Goal: Task Accomplishment & Management: Manage account settings

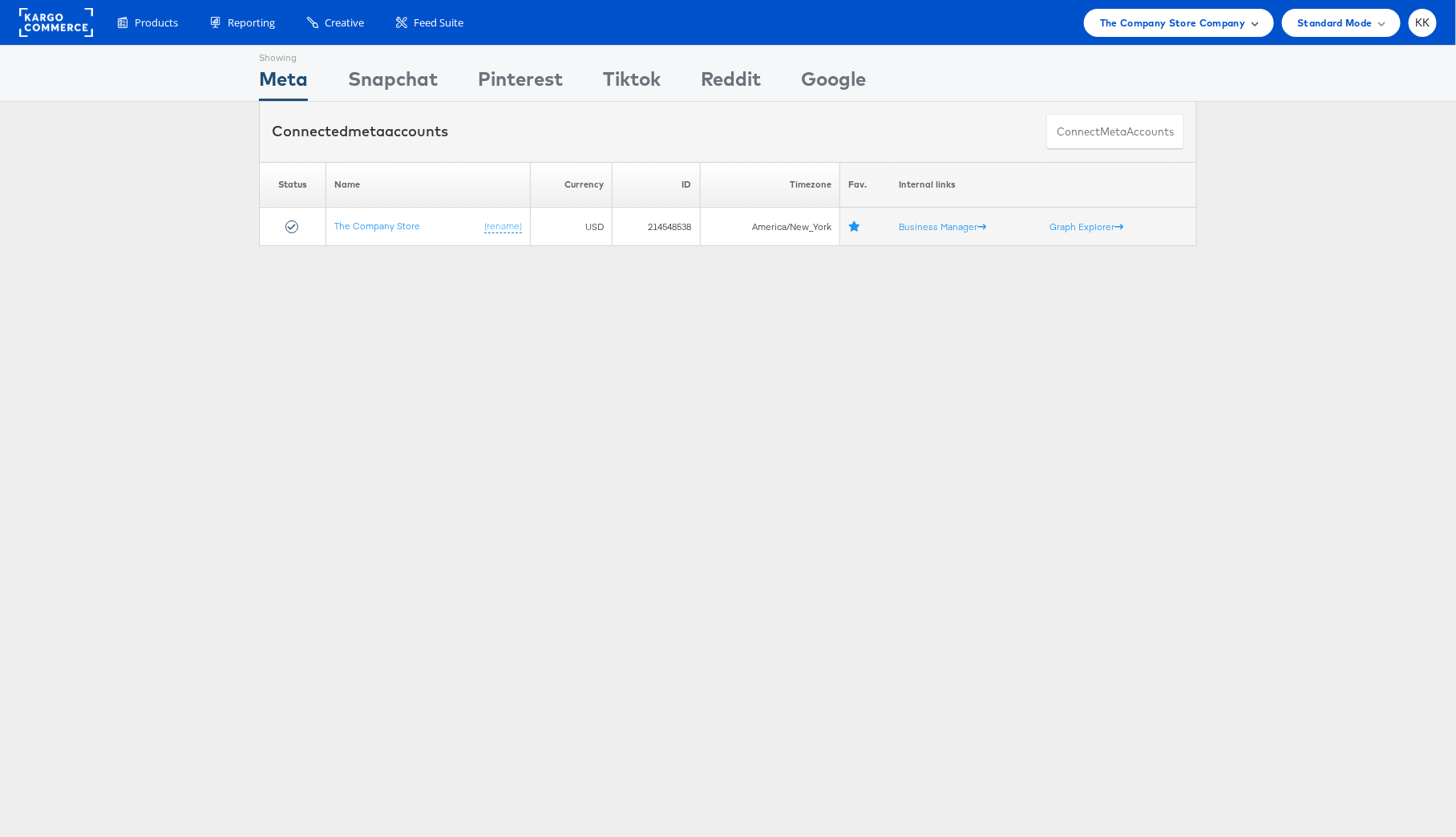
click at [1121, 28] on span "The Company Store Company" at bounding box center [1173, 23] width 146 height 17
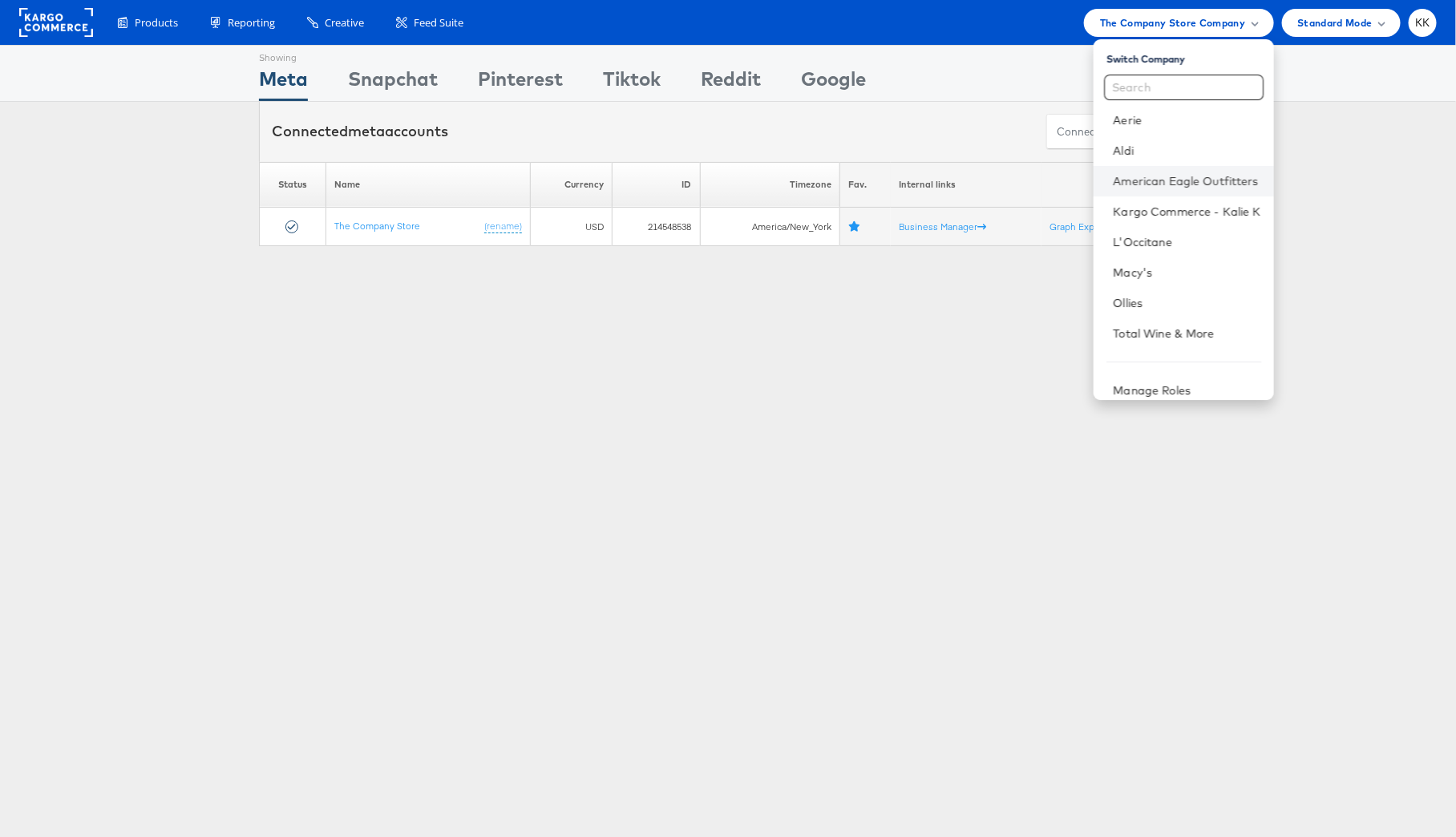
click at [1147, 166] on li "American Eagle Outfitters" at bounding box center [1184, 181] width 180 height 30
click at [1141, 155] on link "Aldi" at bounding box center [1187, 150] width 148 height 16
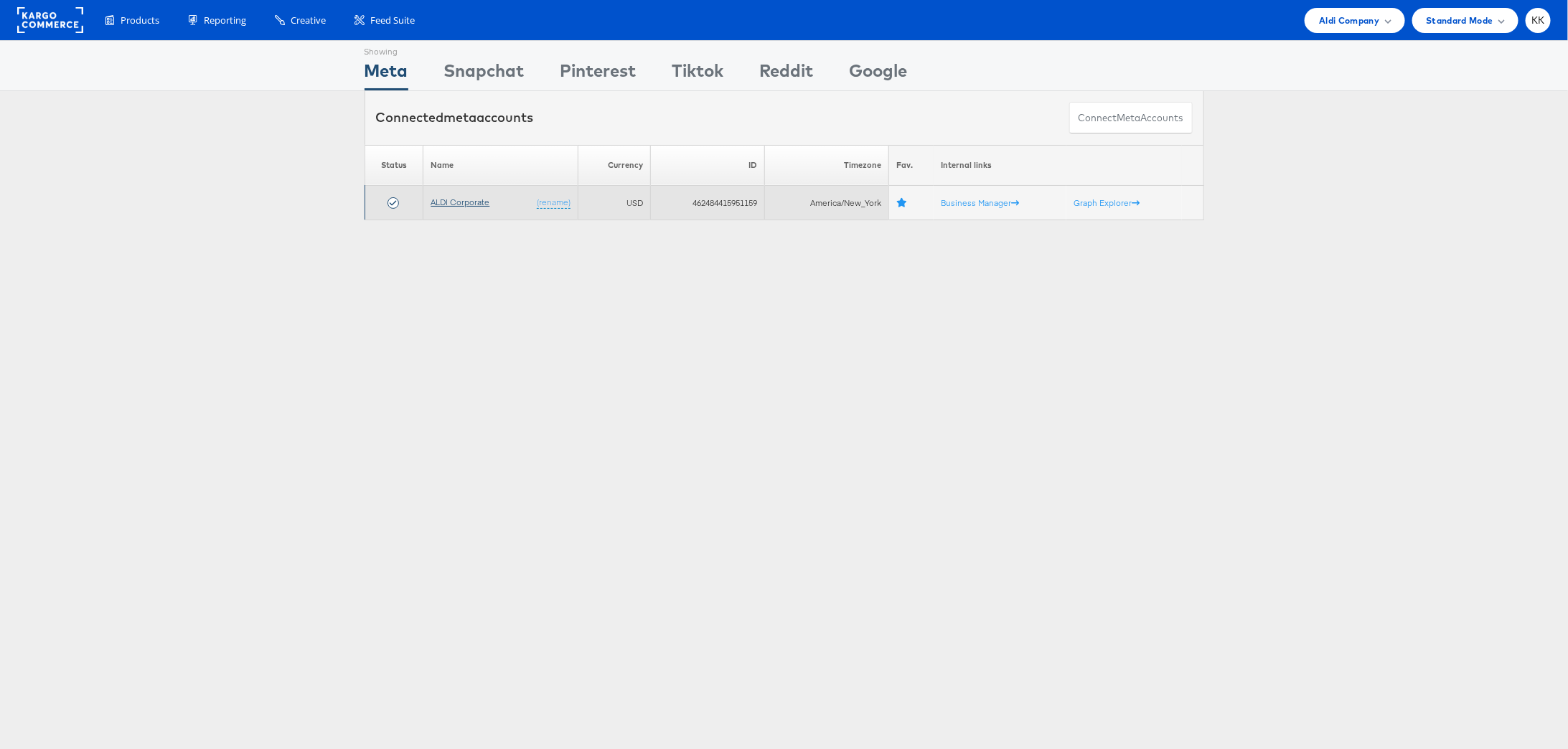
click at [453, 203] on link "ALDI Corporate" at bounding box center [461, 201] width 59 height 11
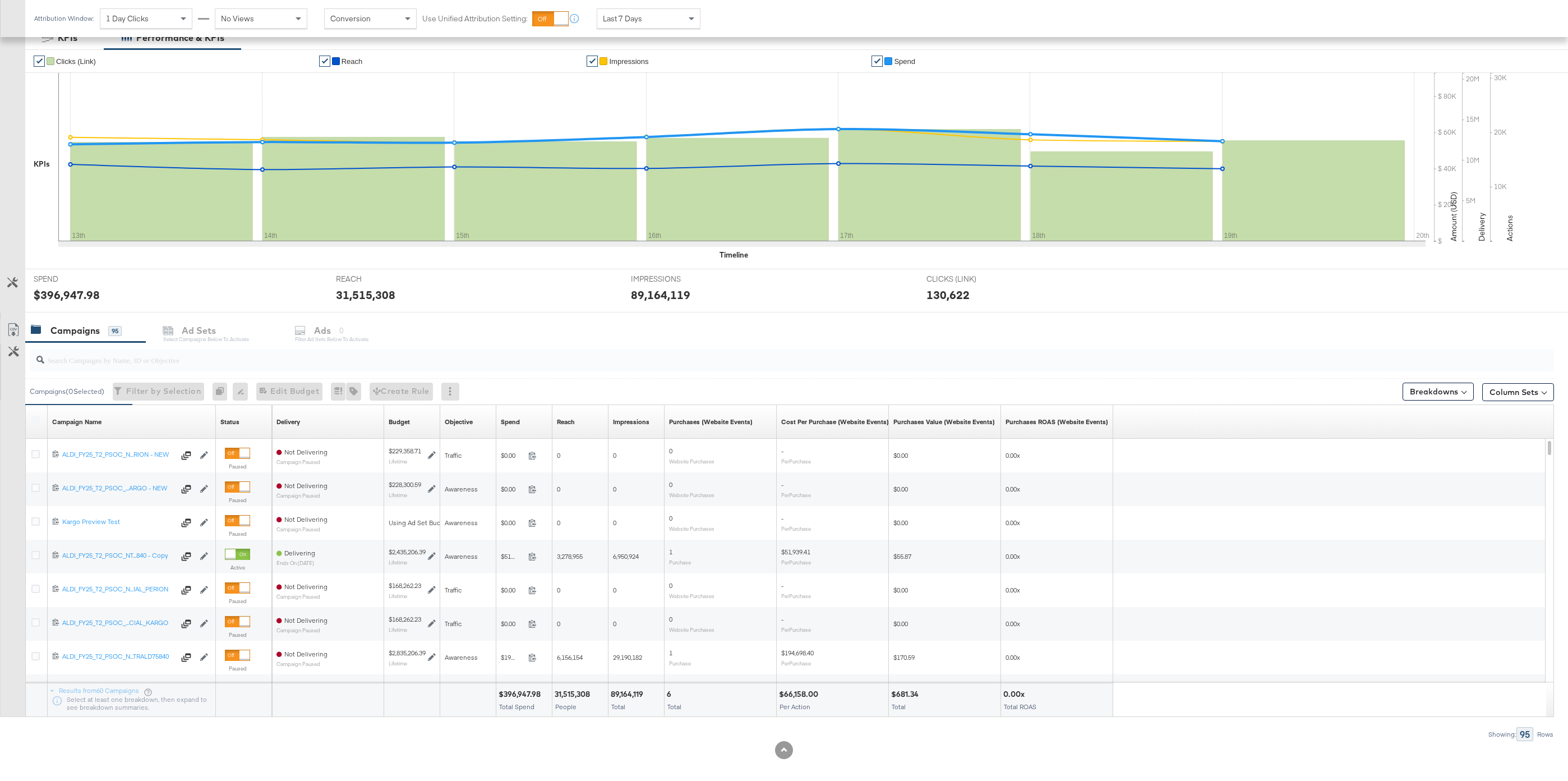
scroll to position [205, 0]
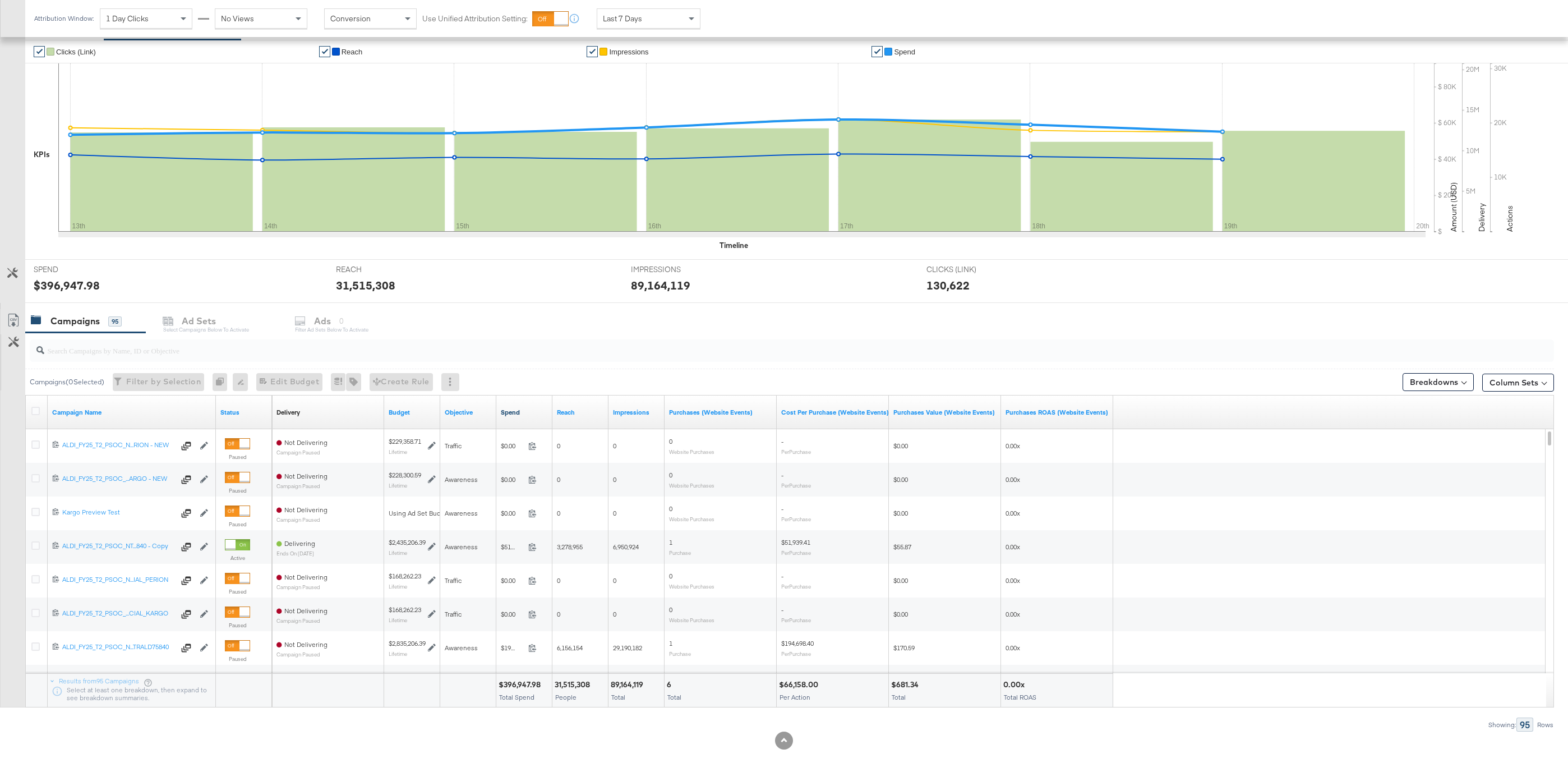
click at [514, 415] on link "Spend" at bounding box center [524, 412] width 47 height 9
drag, startPoint x: 549, startPoint y: 410, endPoint x: 631, endPoint y: 410, distance: 82.0
click at [631, 410] on div "Delivery Sorting Unavailable Budget Objective Spend ↓ Reach Impressions Purchas…" at bounding box center [692, 412] width 841 height 34
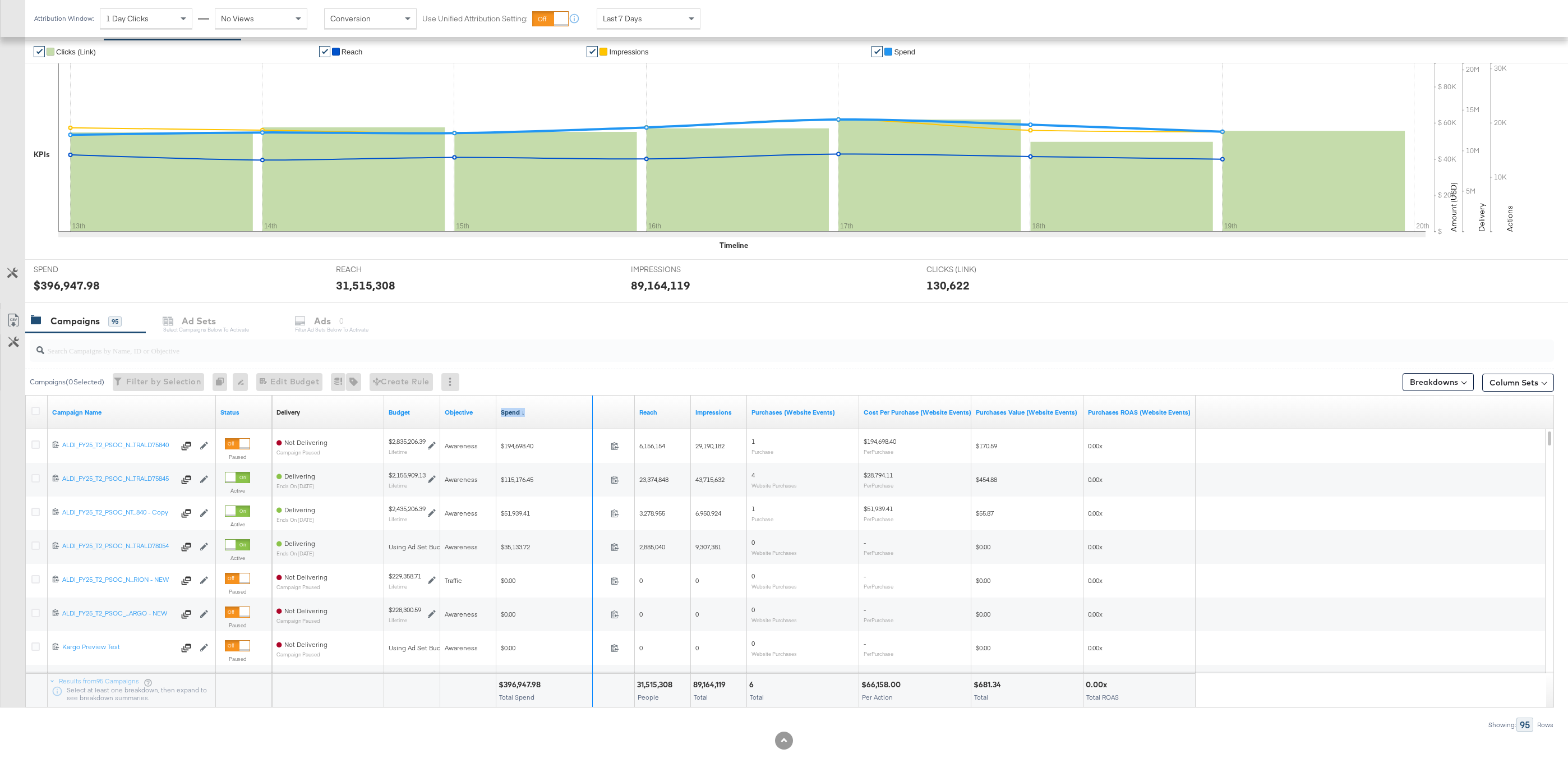
drag, startPoint x: 631, startPoint y: 410, endPoint x: 583, endPoint y: 410, distance: 48.0
click at [581, 410] on div "Spend ↓" at bounding box center [565, 412] width 138 height 34
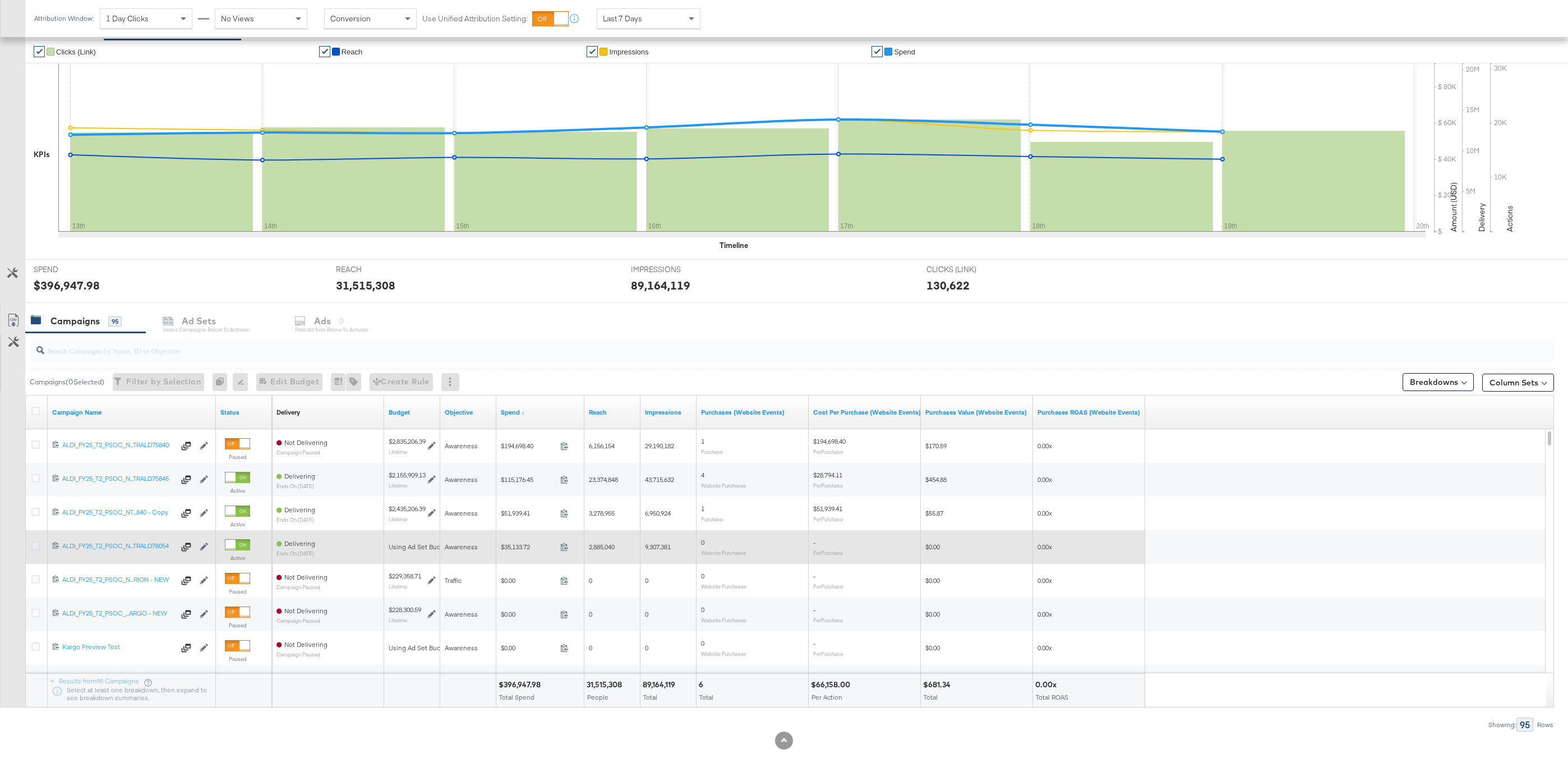
click at [37, 545] on icon at bounding box center [35, 545] width 9 height 9
click at [0, 0] on input "checkbox" at bounding box center [0, 0] width 0 height 0
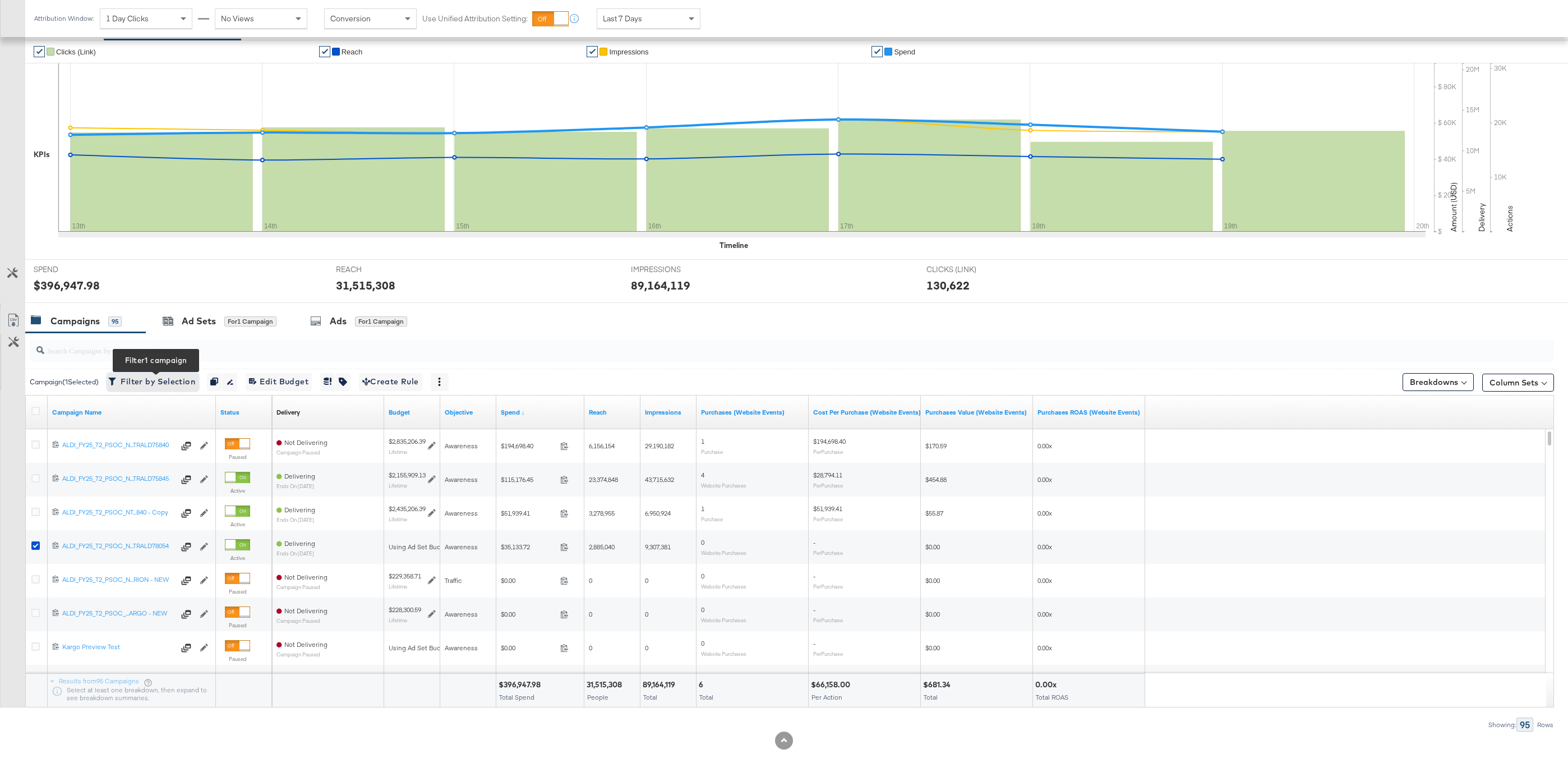
click at [129, 383] on span "Filter by Selection Filter 1 campaign" at bounding box center [153, 381] width 85 height 14
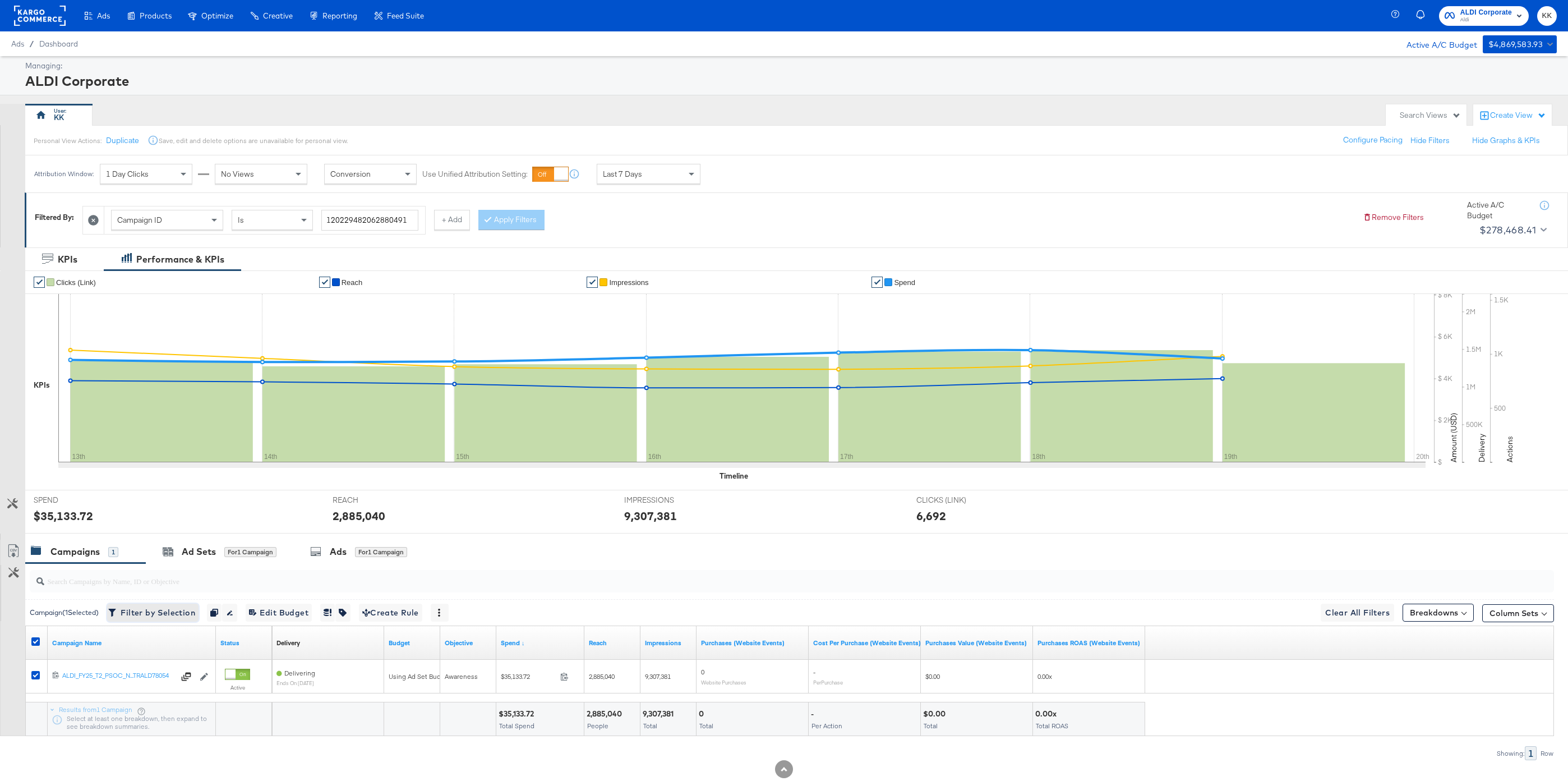
scroll to position [28, 0]
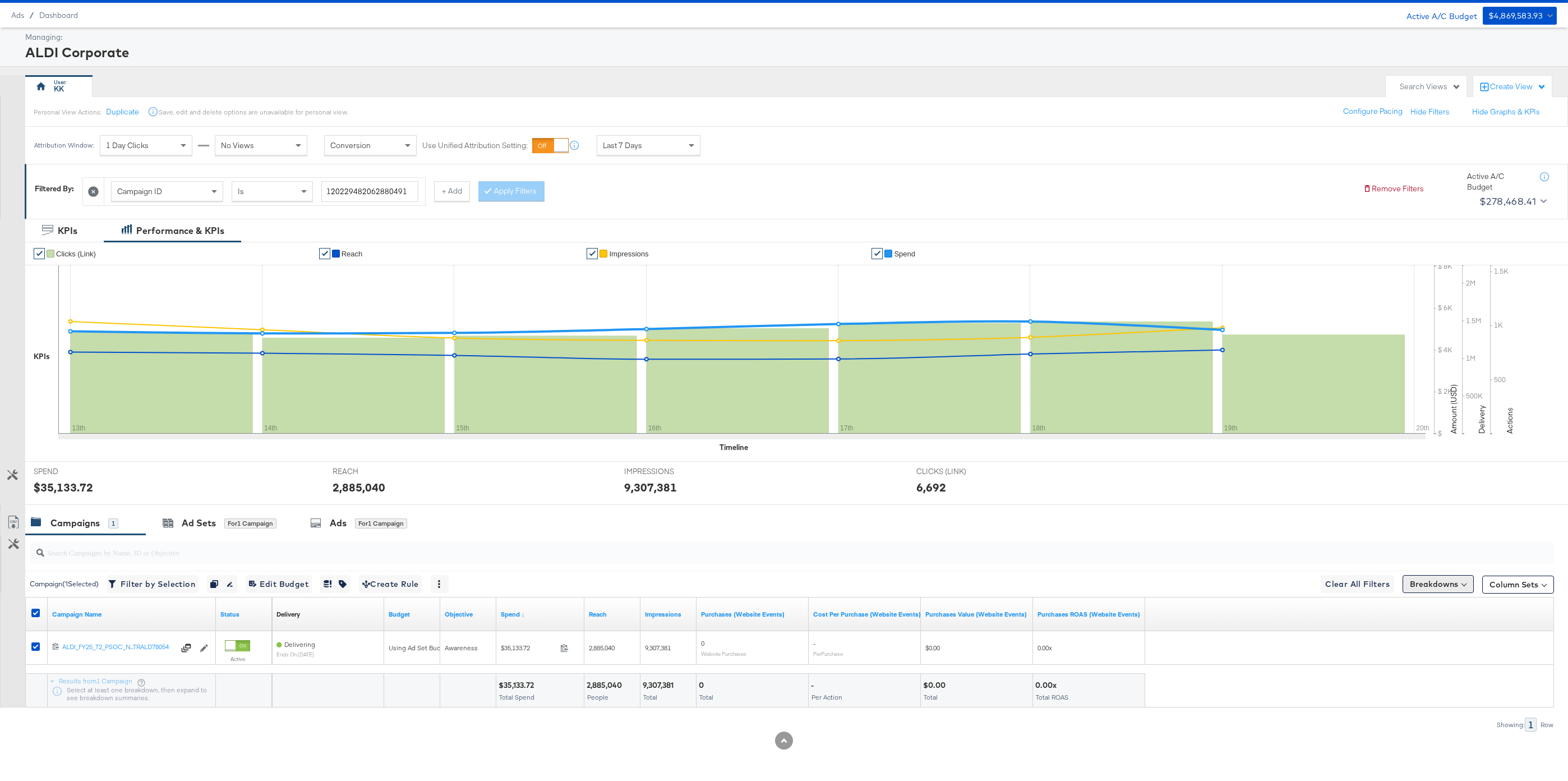
click at [1414, 587] on button "Breakdowns" at bounding box center [1438, 584] width 71 height 18
click at [1396, 637] on div "Delivery" at bounding box center [1412, 633] width 112 height 9
click at [1391, 706] on div "Product ID" at bounding box center [1412, 710] width 122 height 11
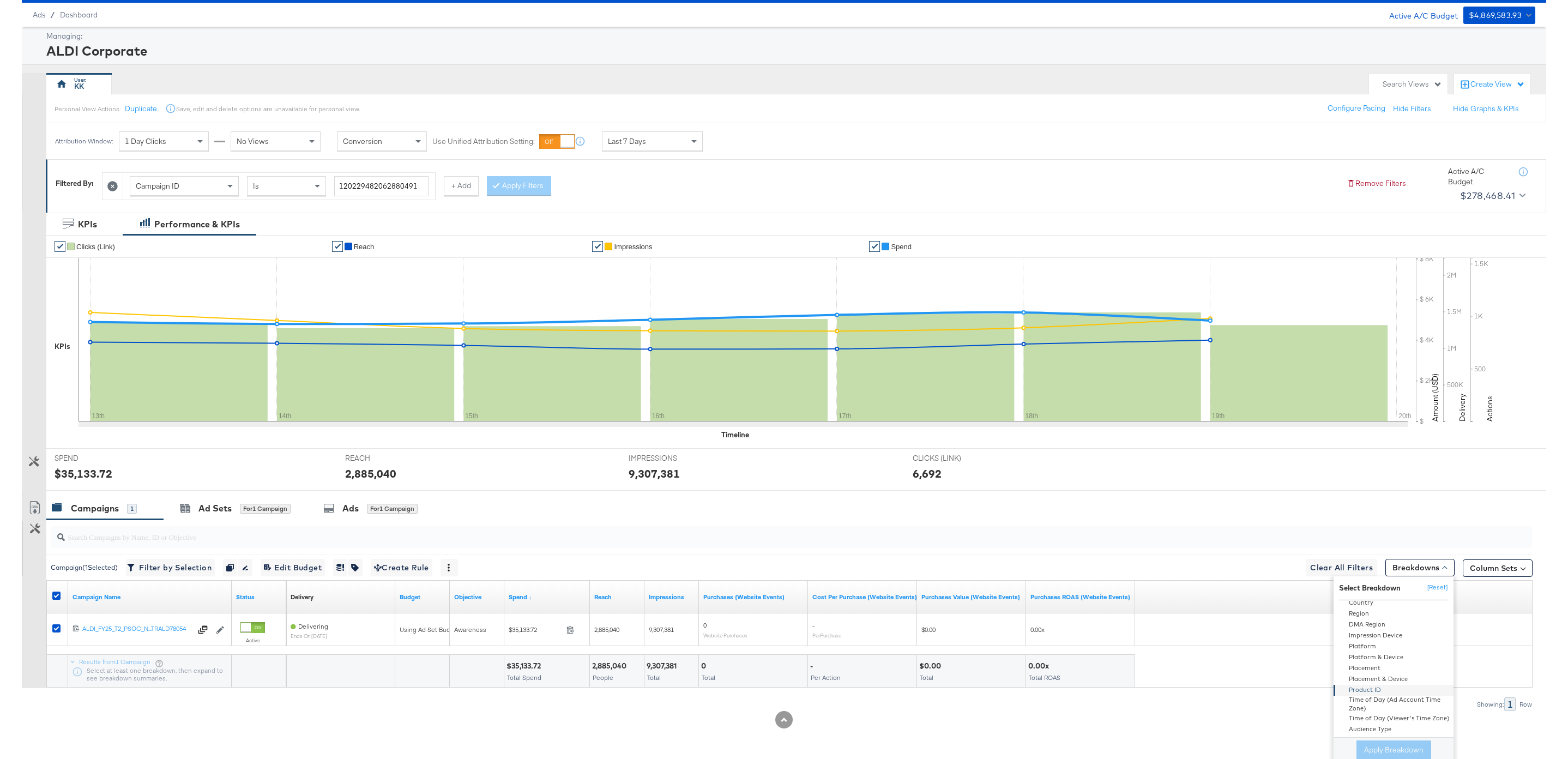
scroll to position [81, 0]
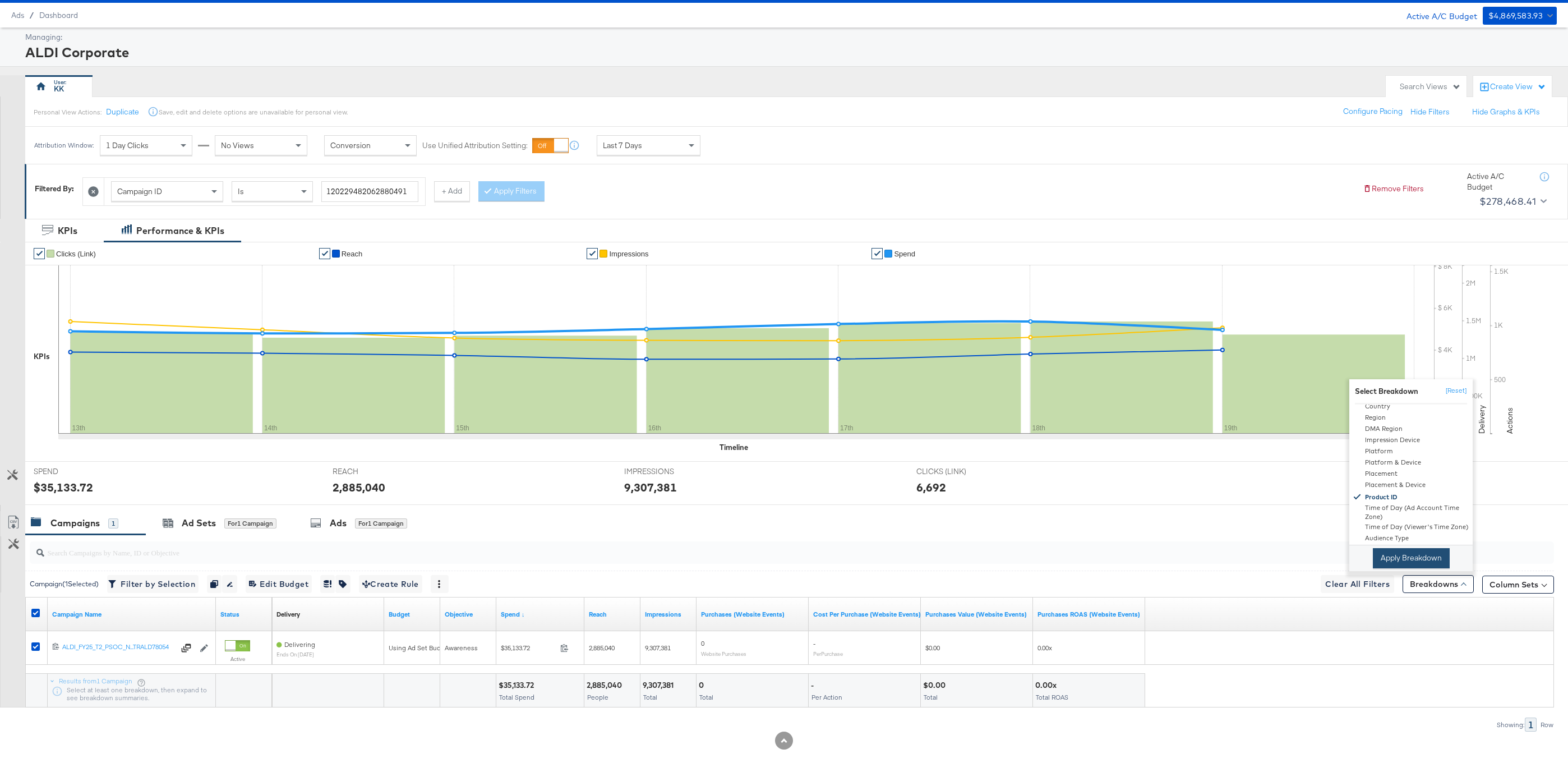
click at [1404, 556] on button "Apply Breakdown" at bounding box center [1411, 558] width 77 height 21
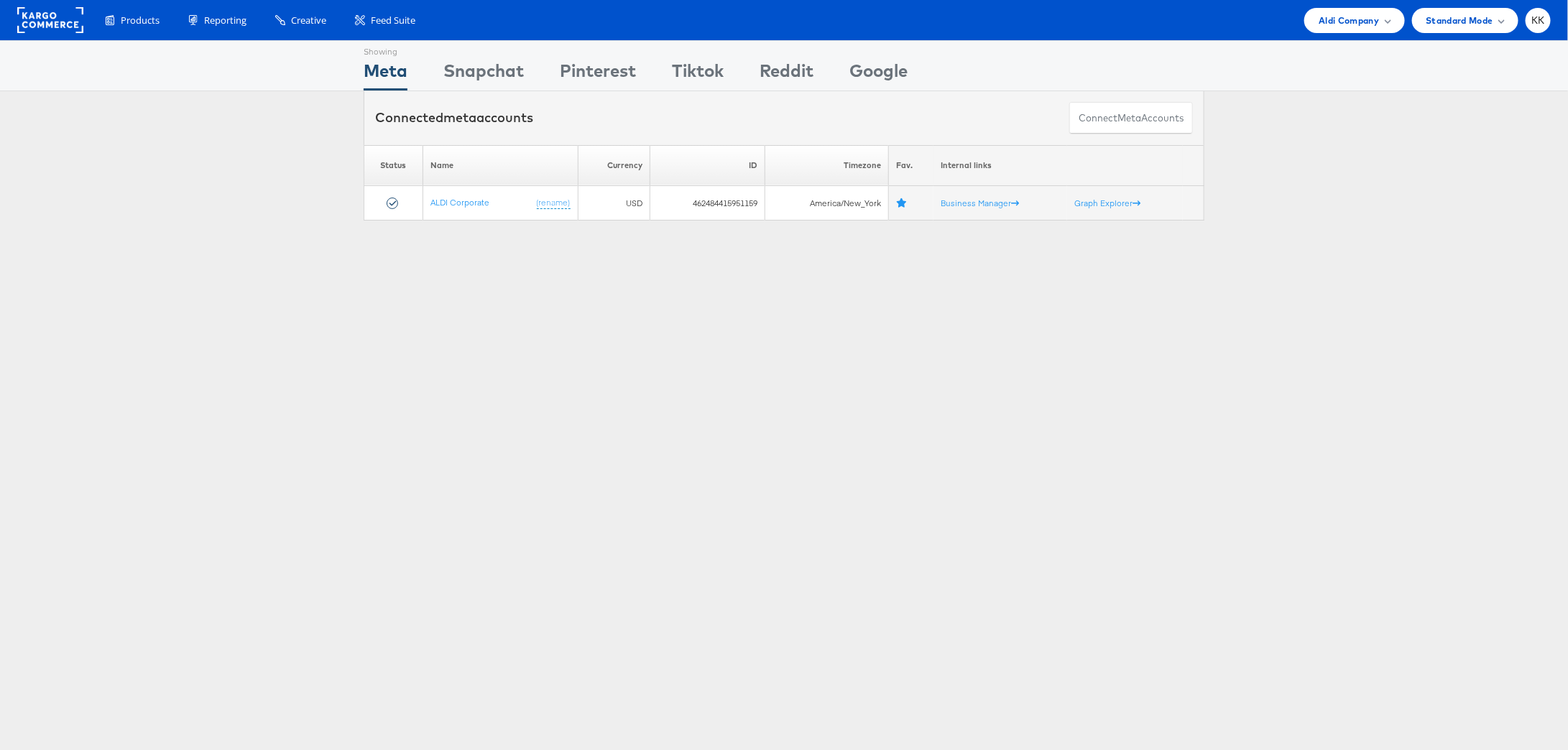
click at [1254, 21] on ul "Aldi Company Switch Company Aerie American Eagle Outfitters Kargo Commerce - Ka…" at bounding box center [1423, 20] width 253 height 25
click at [1254, 21] on span "Aldi Company" at bounding box center [1348, 20] width 60 height 15
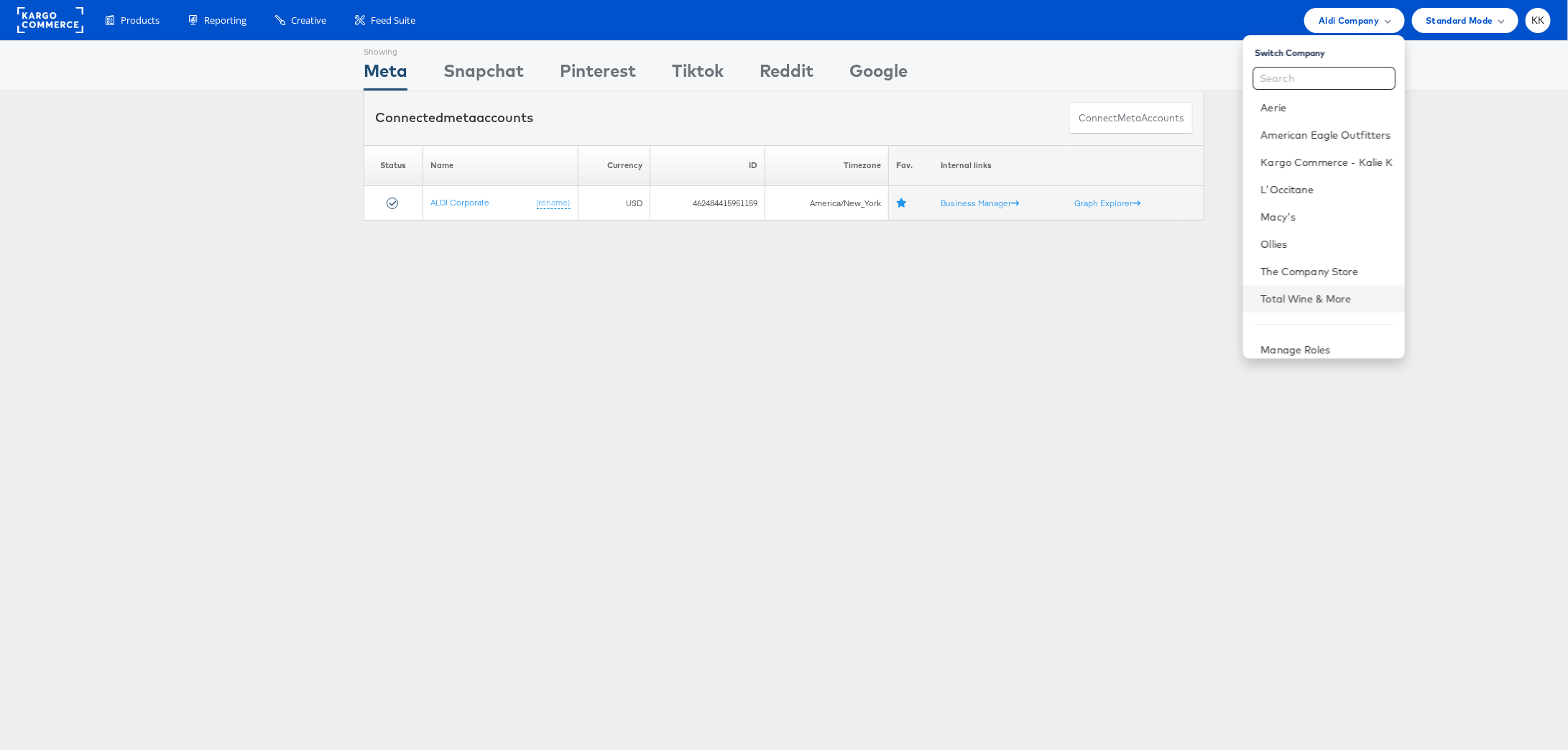
click at [1254, 288] on li "Total Wine & More" at bounding box center [1323, 299] width 161 height 27
click at [1254, 261] on li "The Company Store" at bounding box center [1323, 271] width 161 height 27
click at [1254, 269] on link "The Company Store" at bounding box center [1326, 271] width 132 height 14
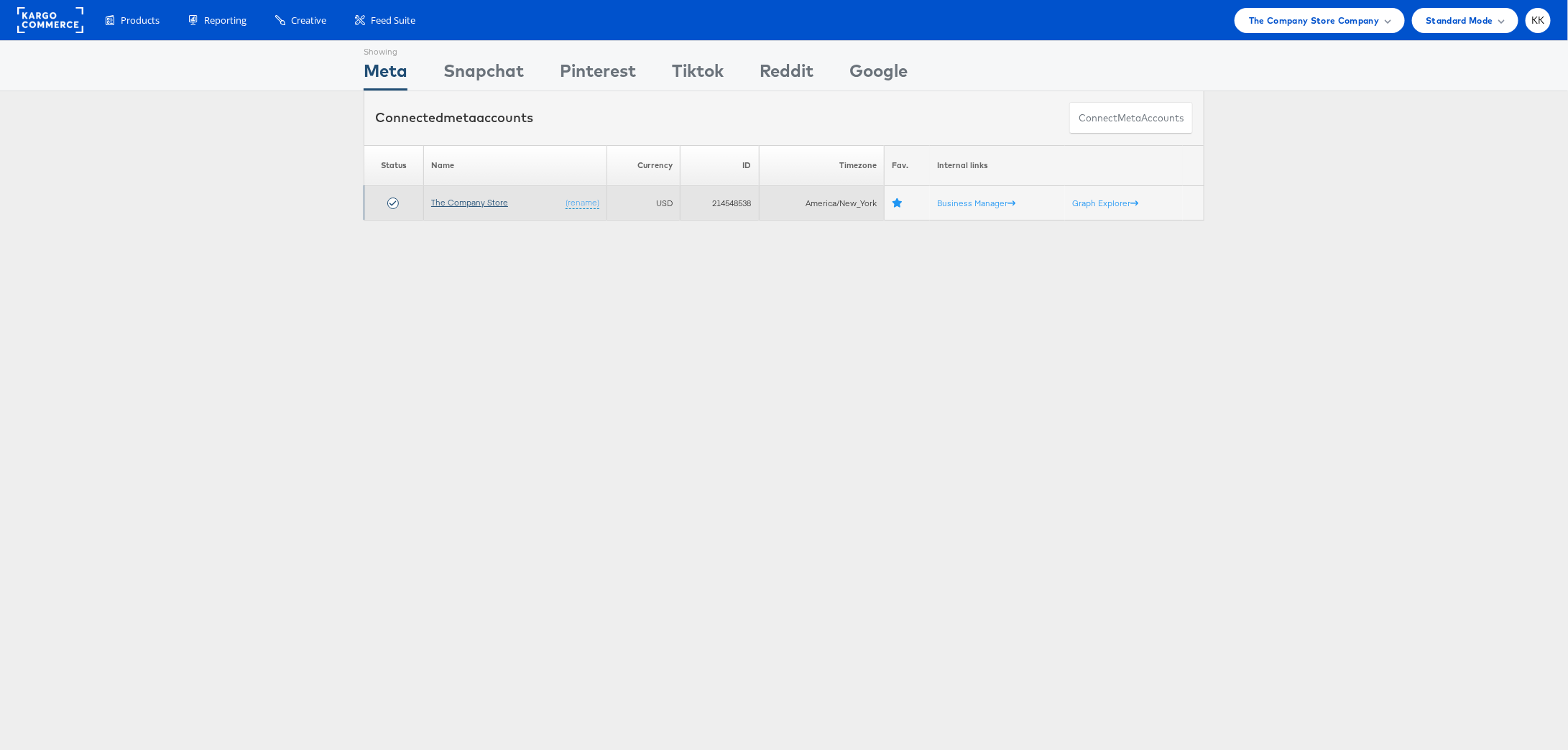
click at [487, 200] on link "The Company Store" at bounding box center [470, 202] width 77 height 11
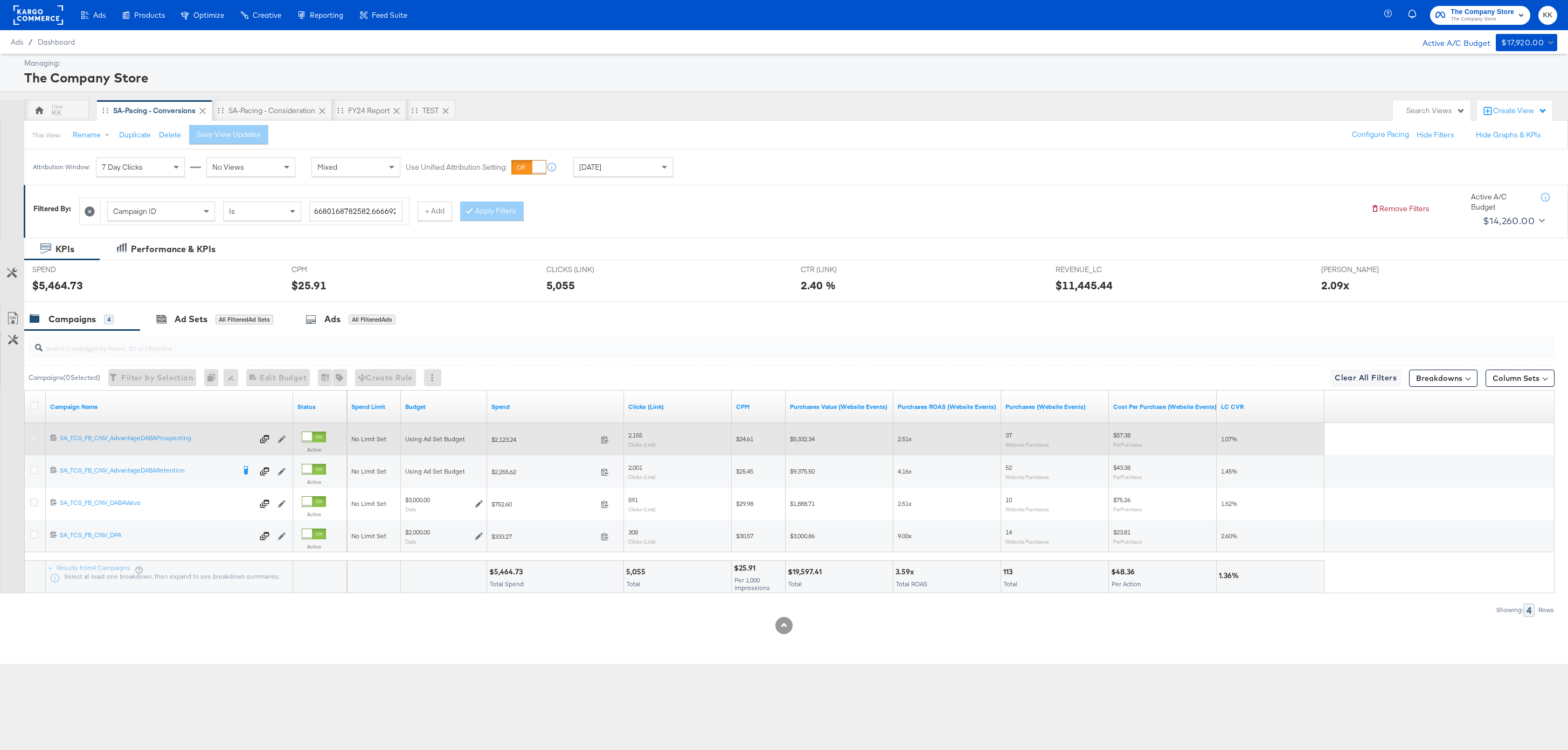
click at [33, 440] on icon at bounding box center [34, 437] width 8 height 8
click at [0, 0] on input "checkbox" at bounding box center [0, 0] width 0 height 0
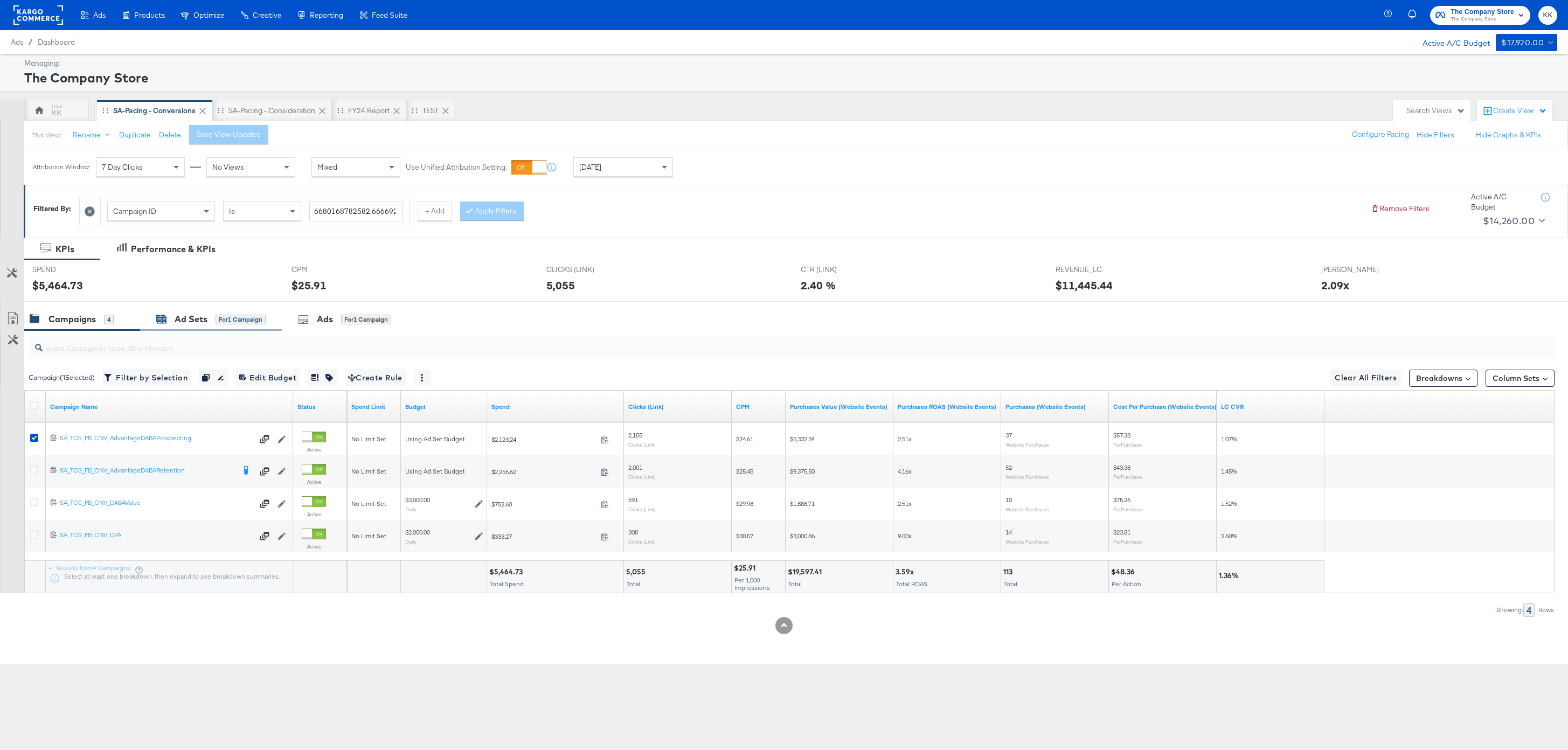
click at [179, 322] on div "Ad Sets" at bounding box center [191, 318] width 33 height 12
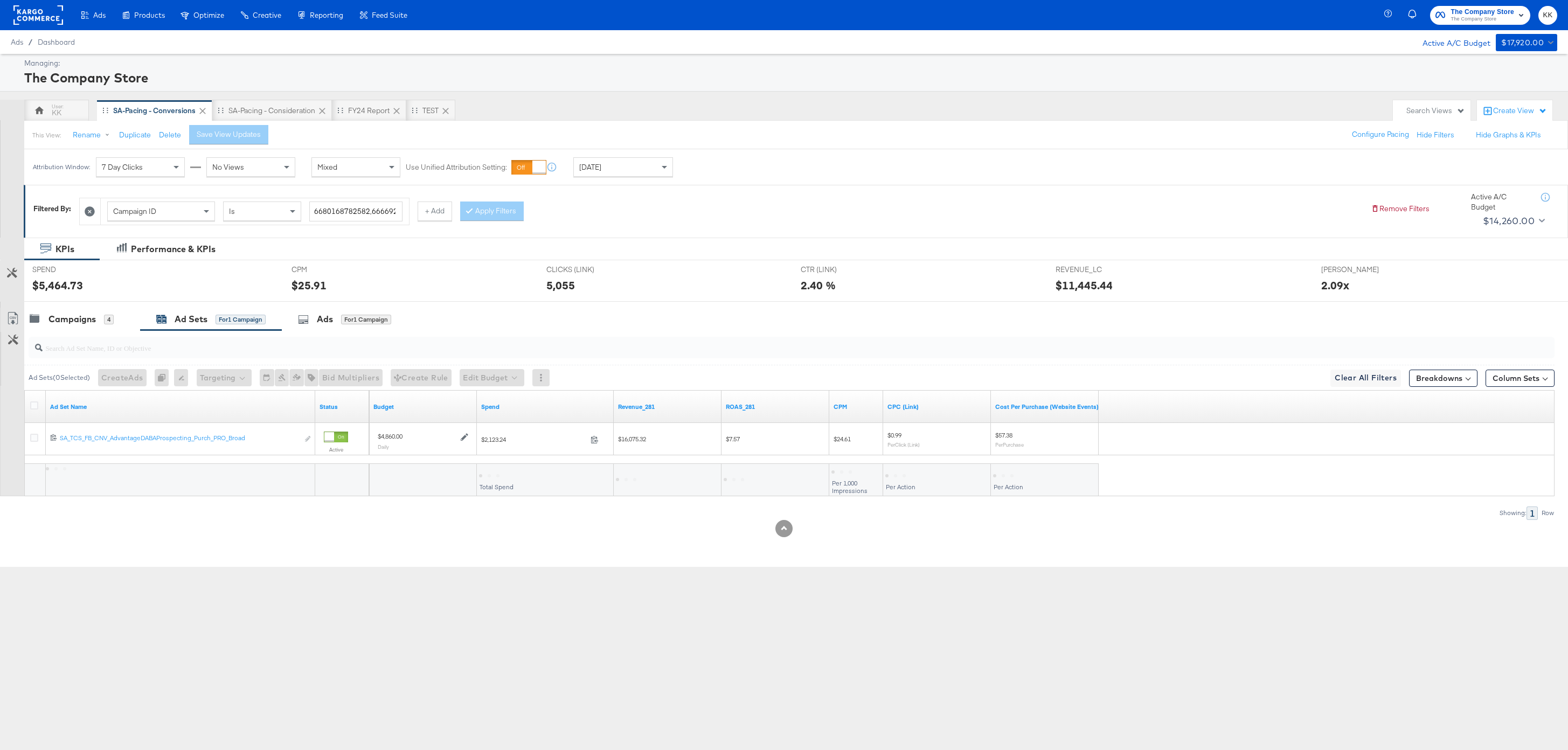
click at [36, 399] on div at bounding box center [36, 407] width 20 height 20
click at [36, 403] on icon at bounding box center [34, 405] width 8 height 8
click at [0, 0] on input "checkbox" at bounding box center [0, 0] width 0 height 0
click at [463, 383] on button "Edit Budget" at bounding box center [477, 378] width 65 height 17
click at [465, 403] on span "Edit Ad Set Budget" at bounding box center [481, 406] width 62 height 14
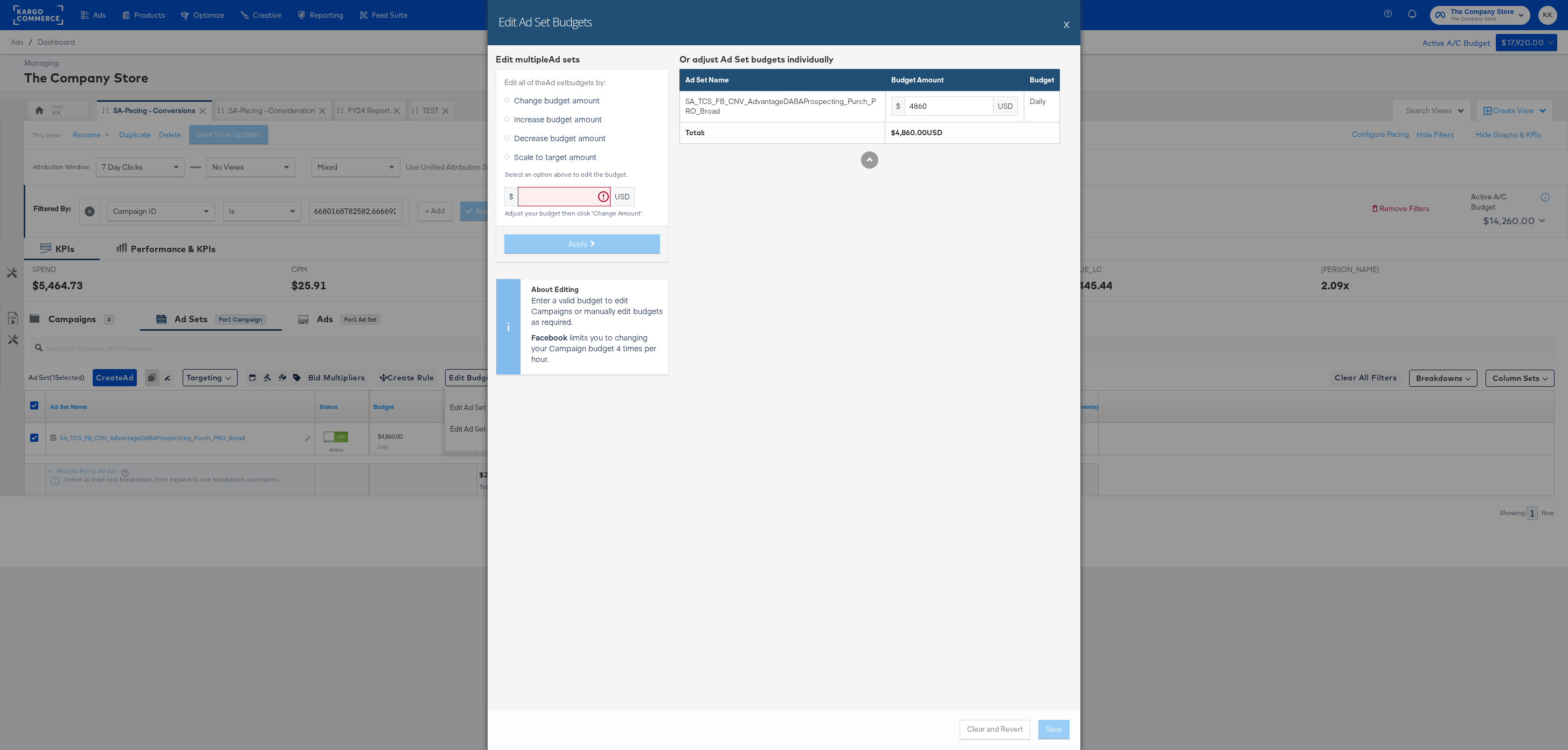
click at [543, 143] on span "Decrease budget amount" at bounding box center [560, 138] width 92 height 11
click at [0, 0] on input "Decrease budget amount" at bounding box center [0, 0] width 0 height 0
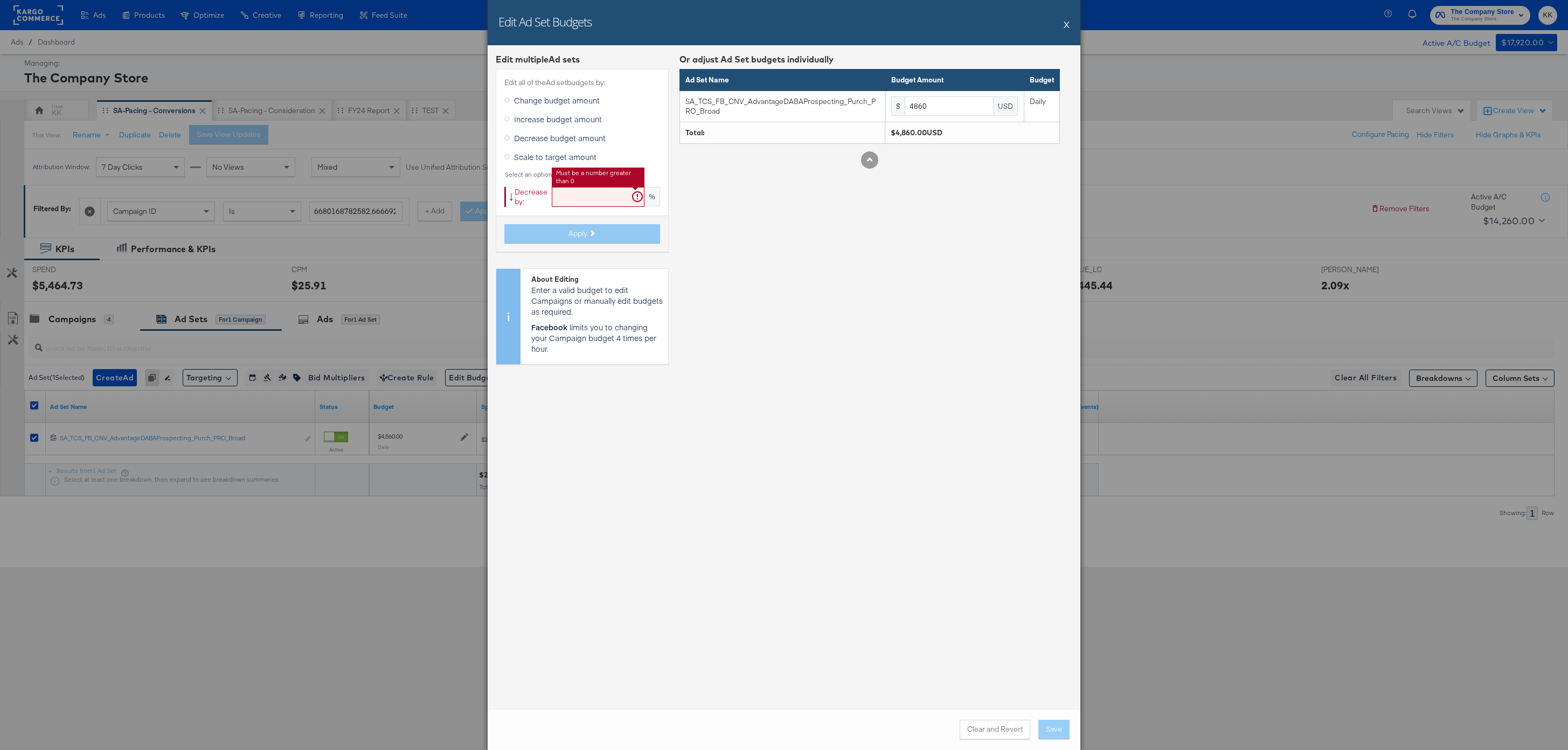
click at [566, 200] on input "text" at bounding box center [598, 196] width 93 height 20
type input "15"
click at [578, 233] on span "Apply" at bounding box center [578, 233] width 19 height 10
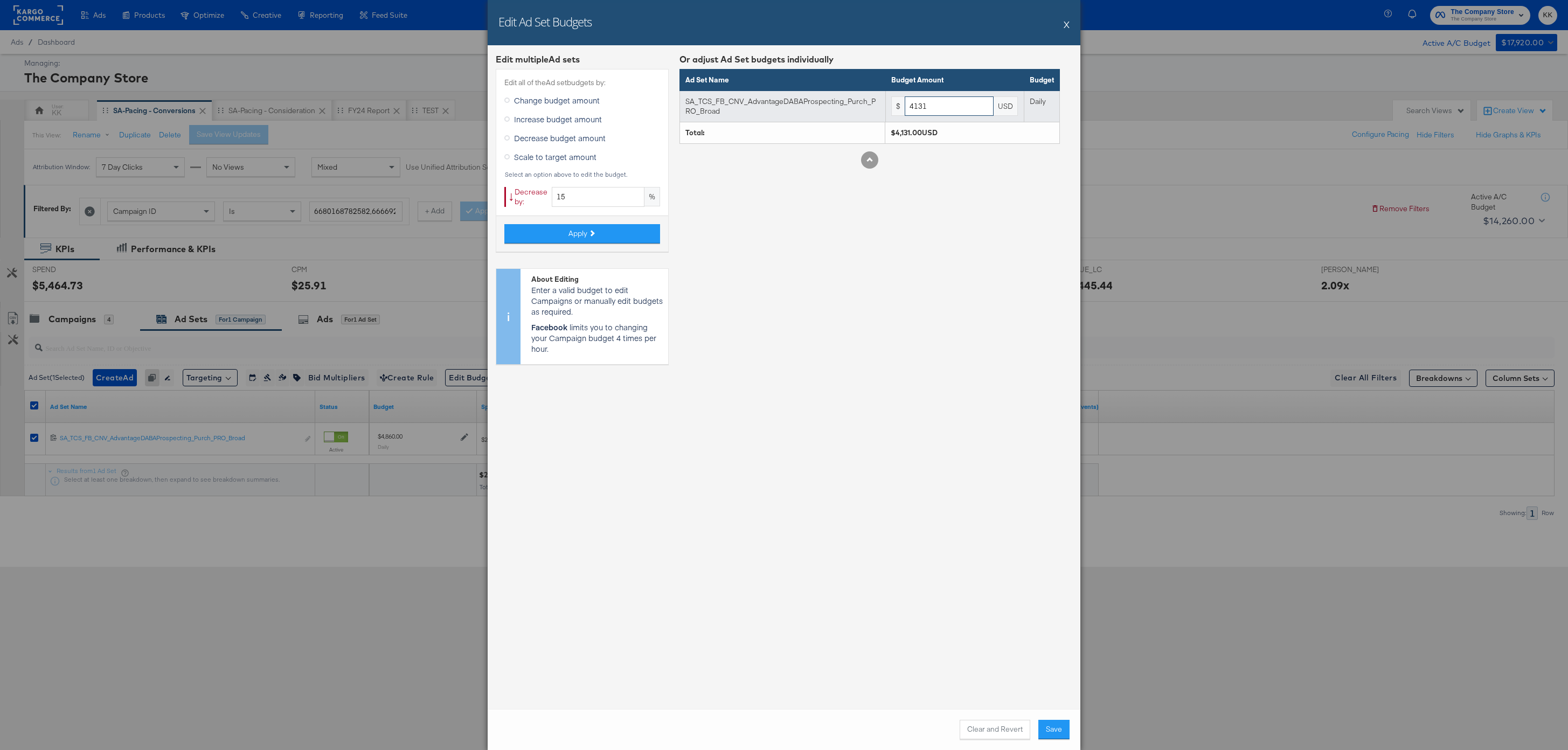
drag, startPoint x: 942, startPoint y: 112, endPoint x: 857, endPoint y: 108, distance: 85.1
click at [857, 108] on tr "SA_TCS_FB_CNV_AdvantageDABAProspecting_Purch_PRO_Broad $ 4131 USD Daily" at bounding box center [870, 106] width 380 height 31
type input "4000"
click at [1049, 727] on button "Save" at bounding box center [1053, 729] width 31 height 20
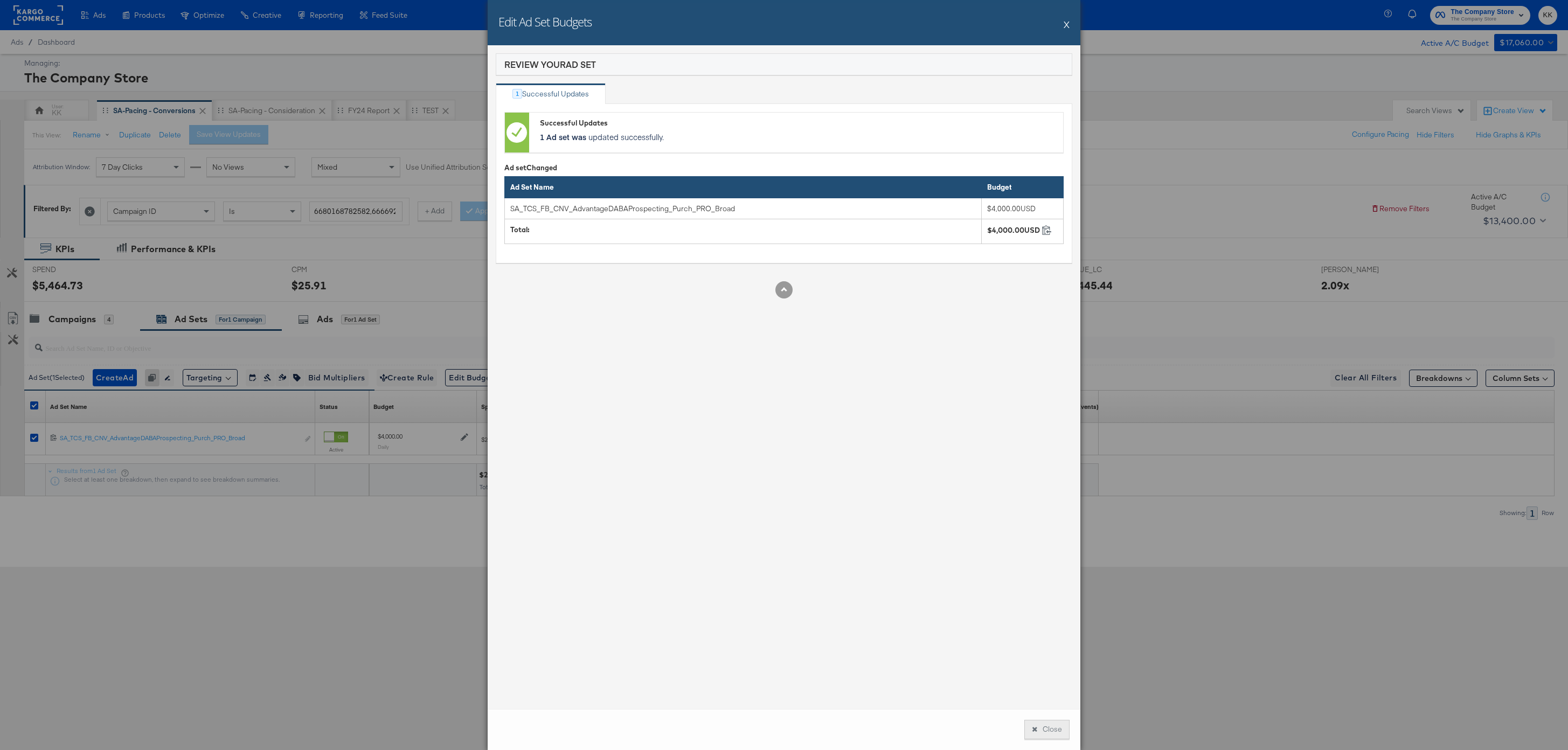
click at [1041, 719] on button "Close" at bounding box center [1046, 729] width 45 height 20
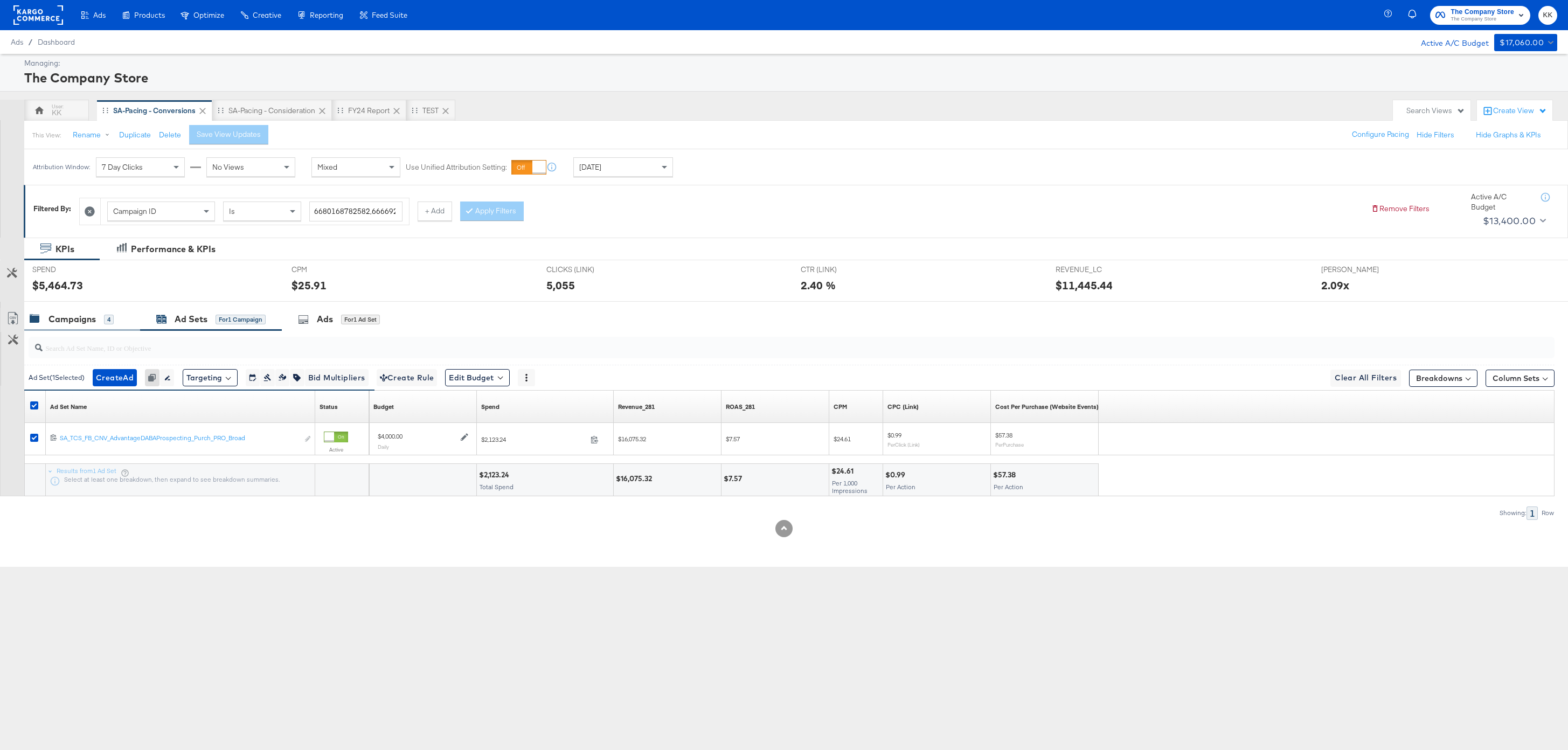
click at [94, 315] on div "Campaigns" at bounding box center [72, 318] width 48 height 12
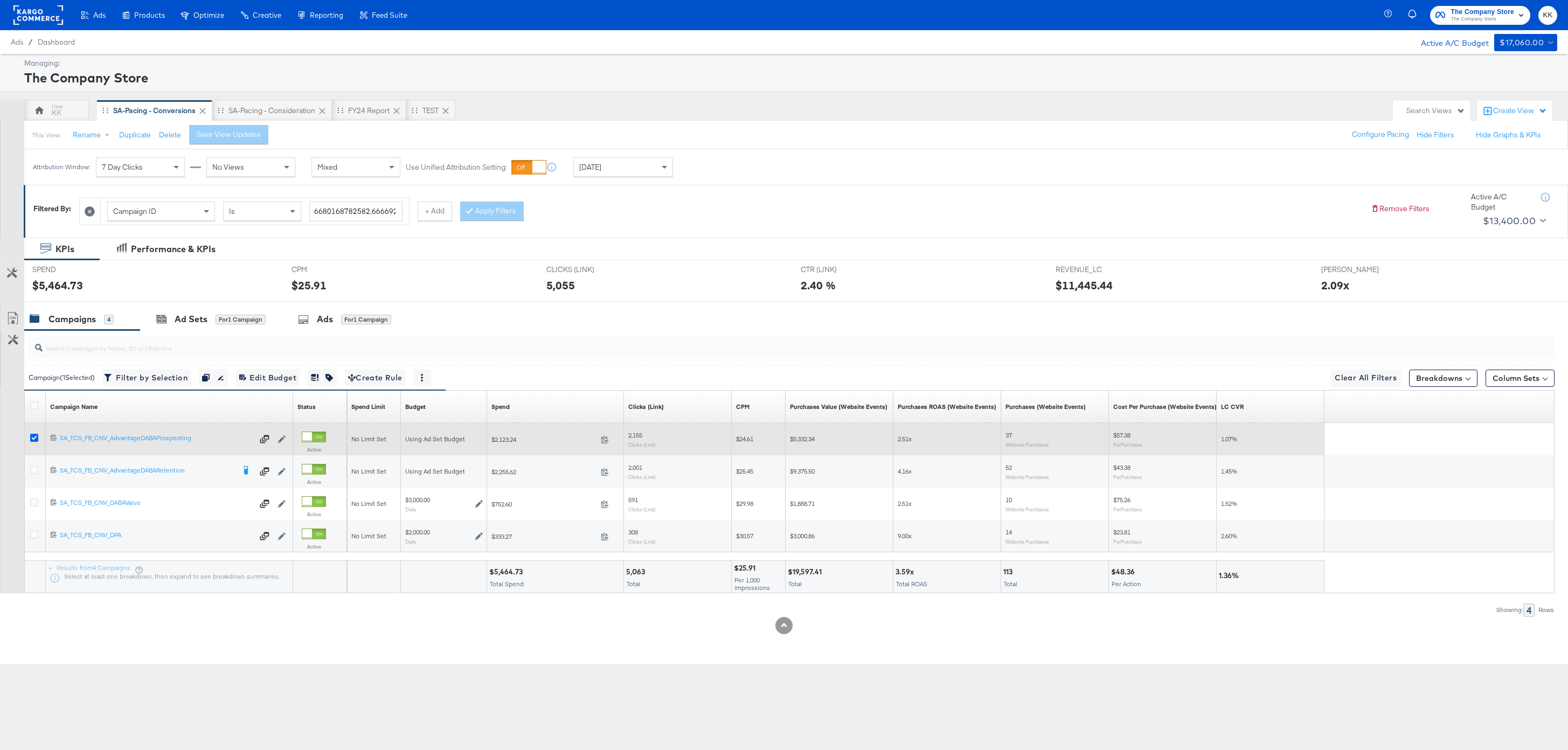
click at [34, 437] on icon at bounding box center [34, 437] width 8 height 8
click at [0, 0] on input "checkbox" at bounding box center [0, 0] width 0 height 0
